Goal: Check status: Check status

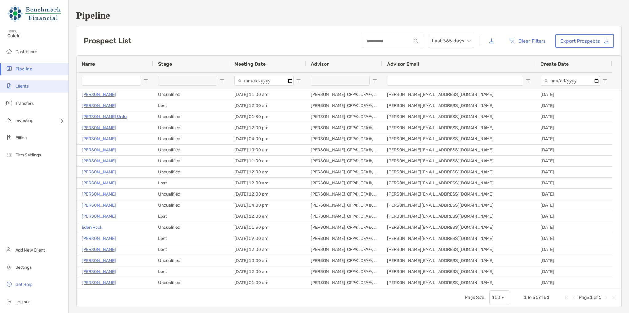
click at [49, 89] on li "Clients" at bounding box center [34, 86] width 69 height 12
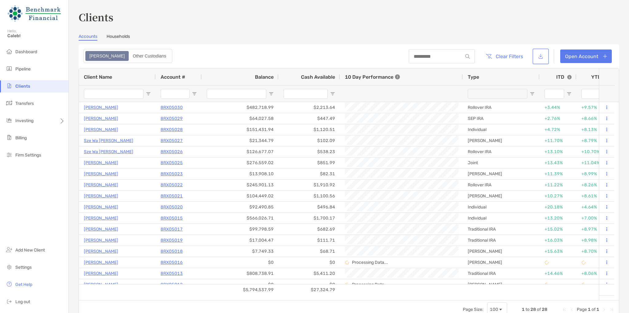
click at [541, 57] on button "button" at bounding box center [541, 56] width 14 height 13
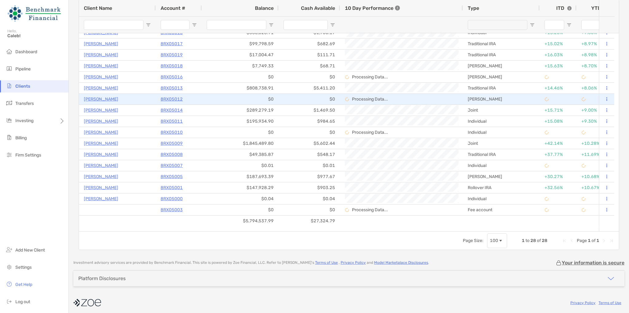
scroll to position [71, 0]
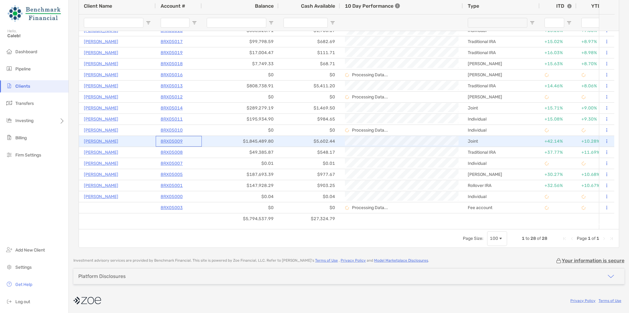
click at [173, 138] on p "8RX05009" at bounding box center [172, 141] width 22 height 8
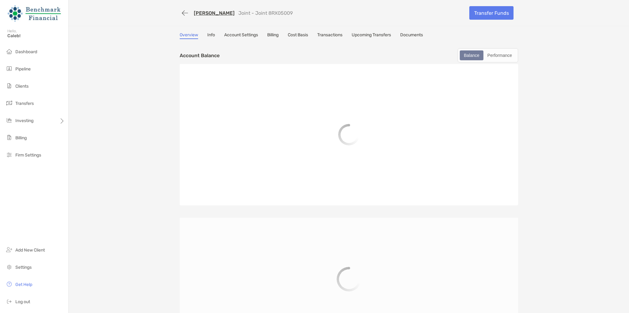
click at [340, 37] on link "Transactions" at bounding box center [329, 35] width 25 height 7
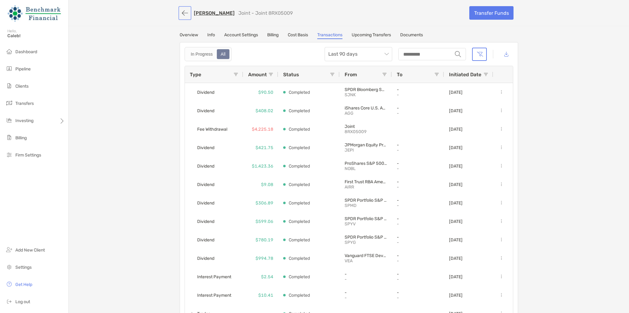
click at [183, 11] on button "button" at bounding box center [185, 12] width 10 height 11
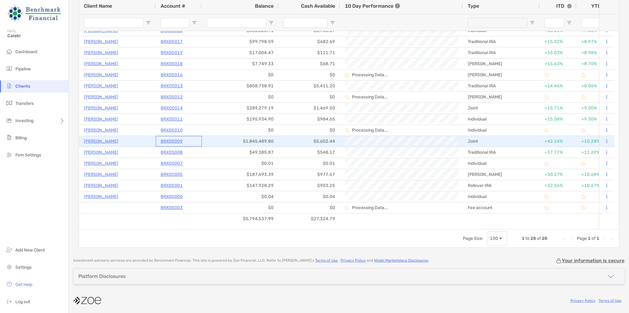
drag, startPoint x: 189, startPoint y: 143, endPoint x: 148, endPoint y: 141, distance: 41.5
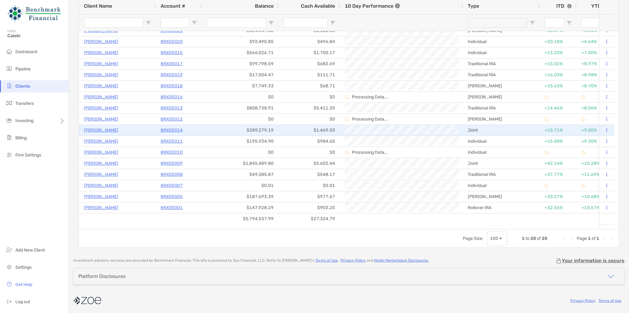
scroll to position [86, 0]
